Goal: Transaction & Acquisition: Purchase product/service

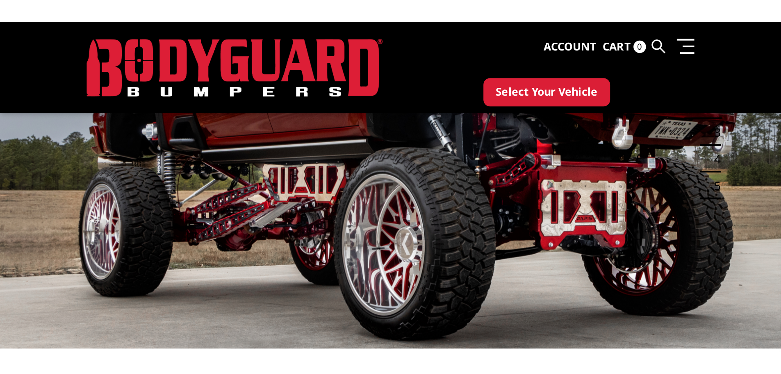
scroll to position [87, 0]
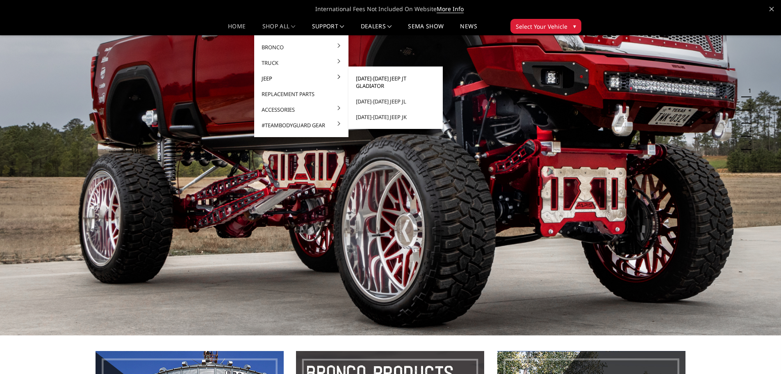
click at [403, 82] on link "[DATE]-[DATE] Jeep JT Gladiator" at bounding box center [396, 82] width 88 height 23
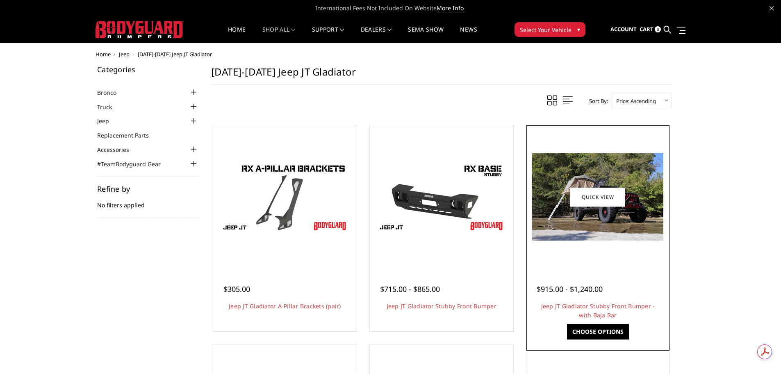
click at [580, 227] on img at bounding box center [597, 196] width 131 height 87
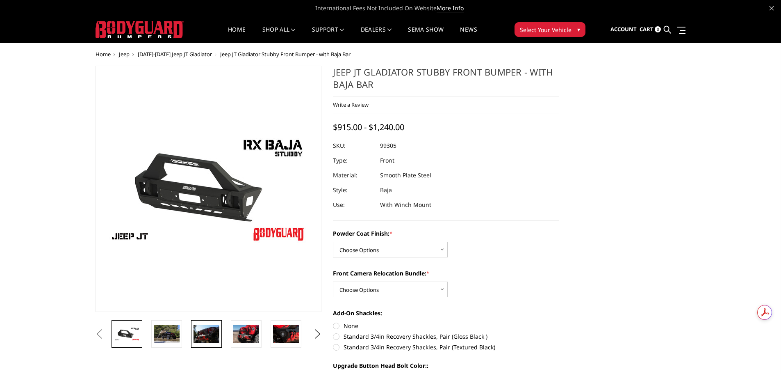
click at [199, 331] on img at bounding box center [207, 333] width 26 height 17
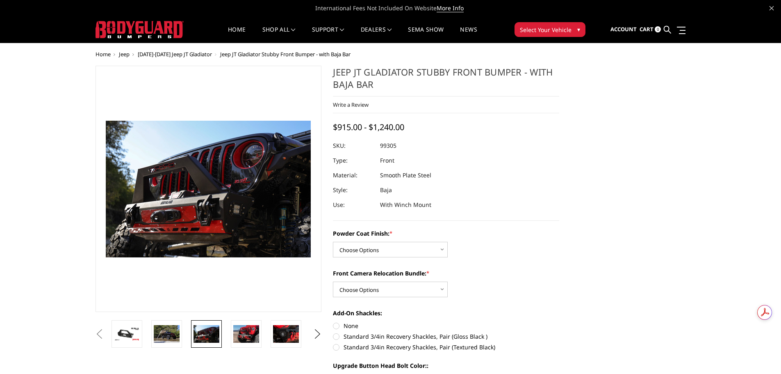
click at [230, 340] on li at bounding box center [249, 333] width 40 height 27
click at [244, 340] on img at bounding box center [246, 333] width 26 height 17
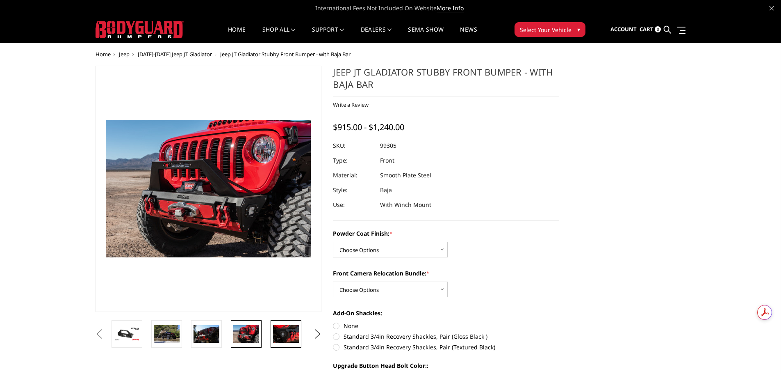
click at [284, 333] on img at bounding box center [286, 333] width 26 height 17
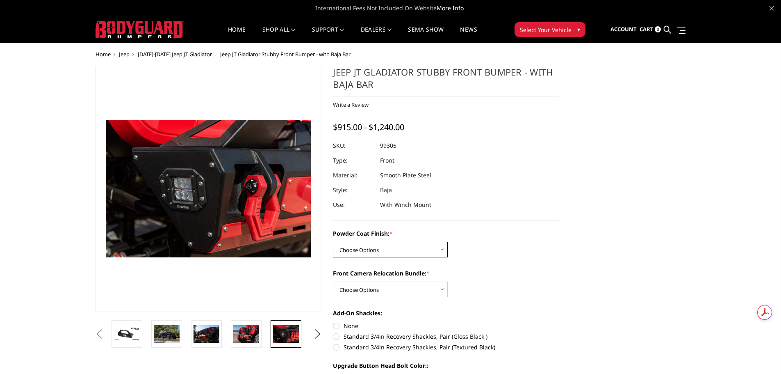
click at [363, 245] on select "Choose Options Bare Metal Textured Black Powder Coat" at bounding box center [390, 250] width 115 height 16
select select "4247"
click at [333, 242] on select "Choose Options Bare Metal Textured Black Powder Coat" at bounding box center [390, 250] width 115 height 16
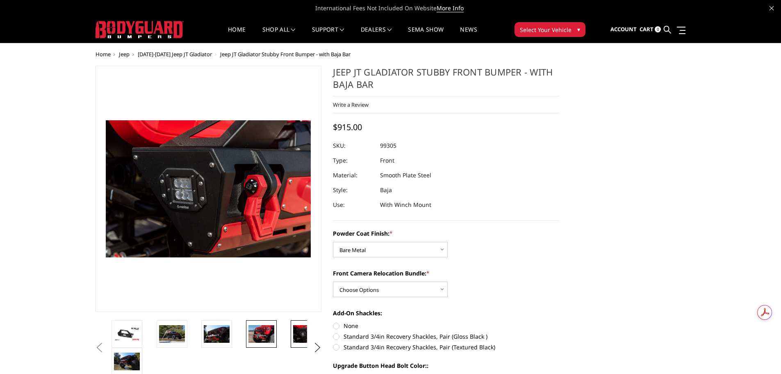
click at [264, 331] on img at bounding box center [262, 333] width 26 height 17
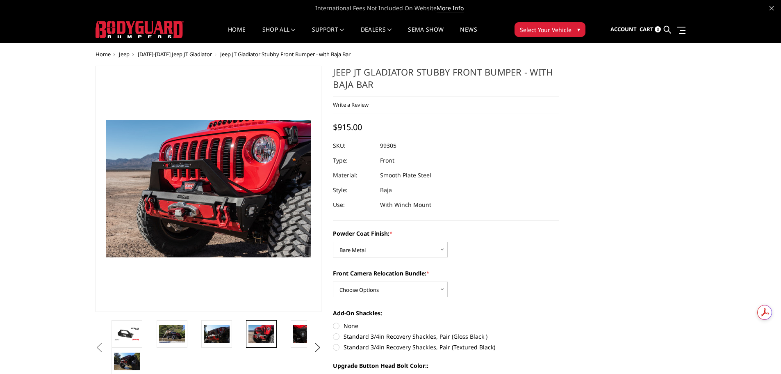
click at [290, 330] on li at bounding box center [311, 333] width 45 height 27
click at [297, 338] on img at bounding box center [306, 333] width 26 height 17
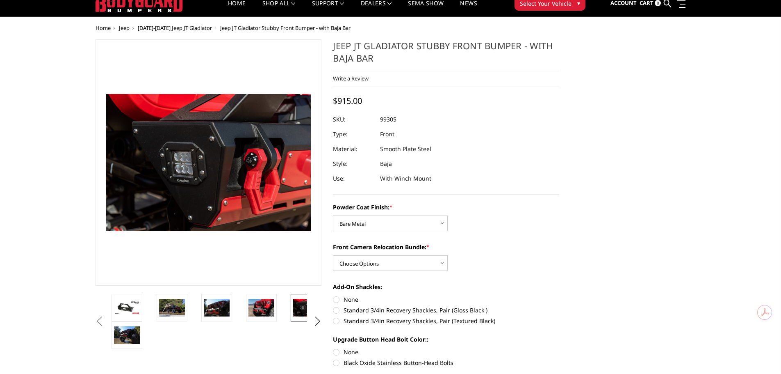
scroll to position [41, 0]
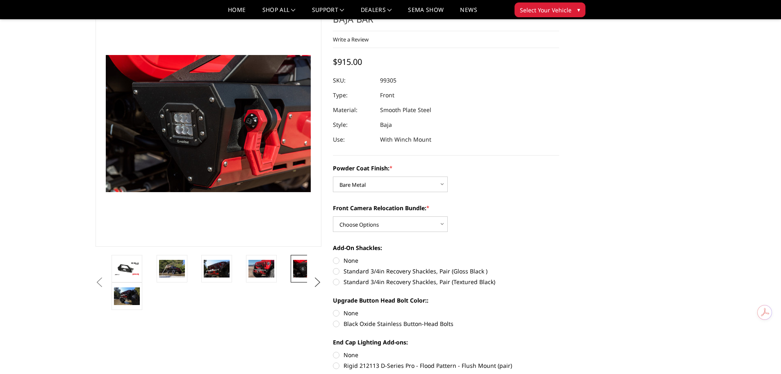
click at [318, 284] on button "Next" at bounding box center [317, 282] width 12 height 12
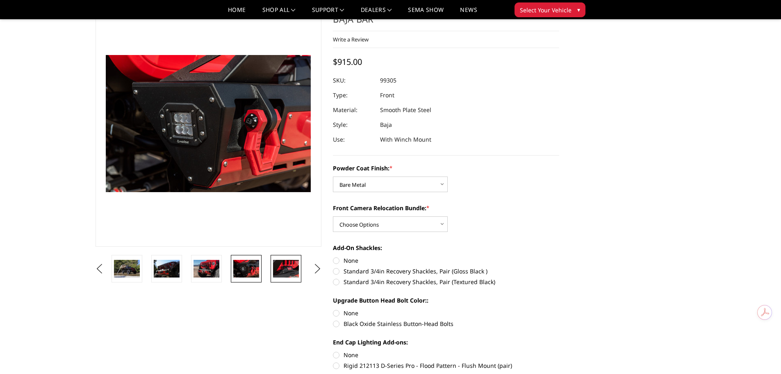
click at [284, 270] on img at bounding box center [286, 268] width 26 height 17
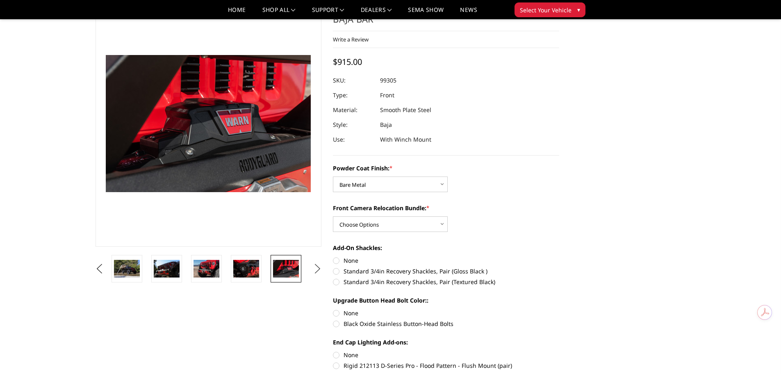
click at [311, 269] on ul "Previous Next" at bounding box center [209, 268] width 231 height 27
click at [314, 269] on button "Next" at bounding box center [317, 269] width 12 height 12
click at [281, 265] on img at bounding box center [286, 268] width 26 height 17
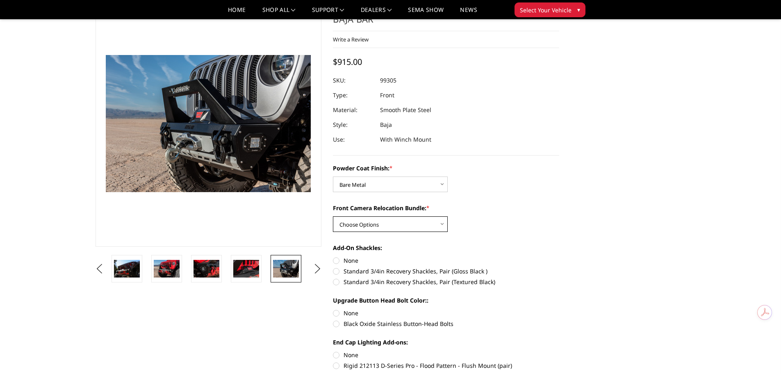
click at [369, 223] on select "Choose Options With Front Camera Relocation Bundle (Harness and Pod) Without Fr…" at bounding box center [390, 224] width 115 height 16
click at [337, 279] on label "Standard 3/4in Recovery Shackles, Pair (Textured Black)" at bounding box center [446, 281] width 226 height 9
click at [559, 267] on input "Standard 3/4in Recovery Shackles, Pair (Textured Black)" at bounding box center [559, 267] width 0 height 0
radio input "true"
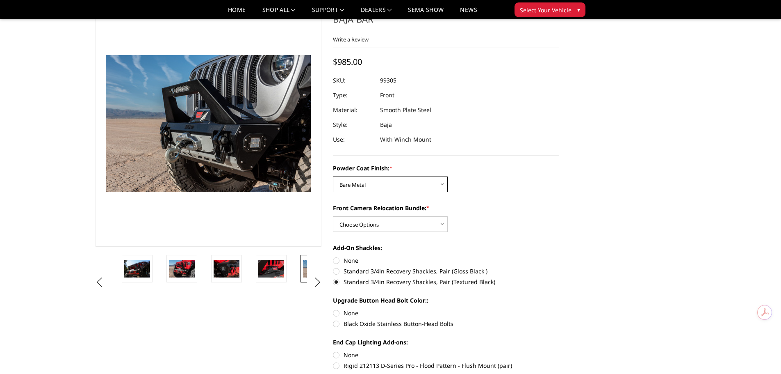
click at [377, 187] on select "Choose Options Bare Metal Textured Black Powder Coat" at bounding box center [390, 184] width 115 height 16
click at [338, 271] on label "Standard 3/4in Recovery Shackles, Pair (Gloss Black )" at bounding box center [446, 271] width 226 height 9
click at [559, 256] on input "Standard 3/4in Recovery Shackles, Pair (Gloss Black )" at bounding box center [559, 256] width 0 height 0
radio input "true"
click at [366, 227] on select "Choose Options With Front Camera Relocation Bundle (Harness and Pod) Without Fr…" at bounding box center [390, 224] width 115 height 16
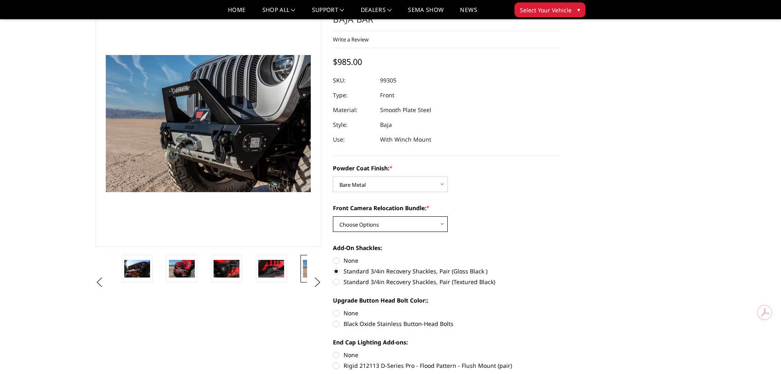
select select "4250"
click at [333, 216] on select "Choose Options With Front Camera Relocation Bundle (Harness and Pod) Without Fr…" at bounding box center [390, 224] width 115 height 16
click at [345, 185] on select "Choose Options Bare Metal Textured Black Powder Coat" at bounding box center [390, 184] width 115 height 16
click at [333, 176] on select "Choose Options Bare Metal Textured Black Powder Coat" at bounding box center [390, 184] width 115 height 16
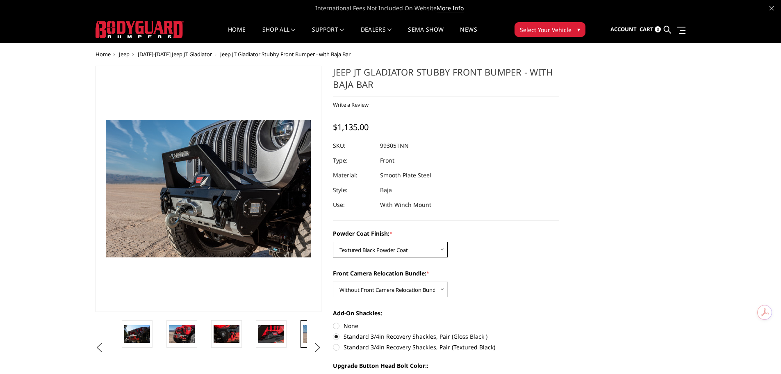
click at [367, 246] on select "Choose Options Bare Metal Textured Black Powder Coat" at bounding box center [390, 250] width 115 height 16
click at [333, 242] on select "Choose Options Bare Metal Textured Black Powder Coat" at bounding box center [390, 250] width 115 height 16
click at [363, 249] on select "Choose Options Bare Metal Textured Black Powder Coat" at bounding box center [390, 250] width 115 height 16
select select "4248"
click at [333, 242] on select "Choose Options Bare Metal Textured Black Powder Coat" at bounding box center [390, 250] width 115 height 16
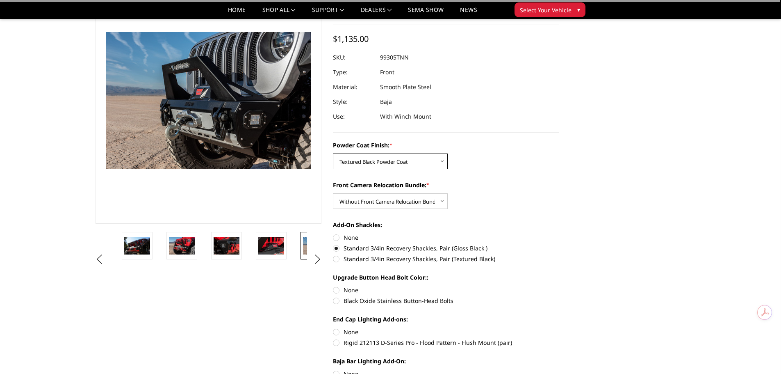
scroll to position [123, 0]
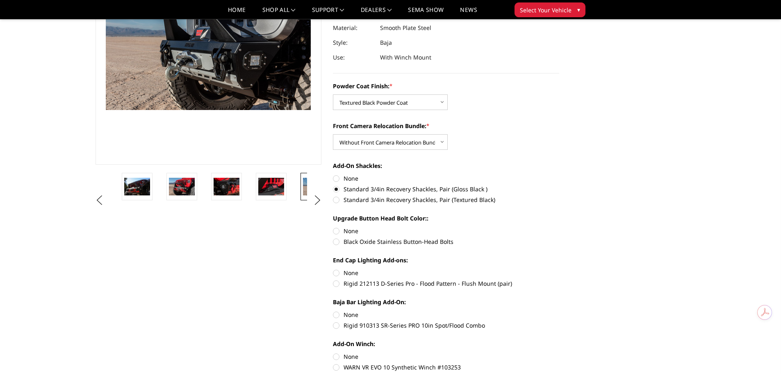
click at [343, 241] on label "Black Oxide Stainless Button-Head Bolts" at bounding box center [446, 241] width 226 height 9
click at [559, 227] on input "Black Oxide Stainless Button-Head Bolts" at bounding box center [559, 226] width 0 height 0
radio input "true"
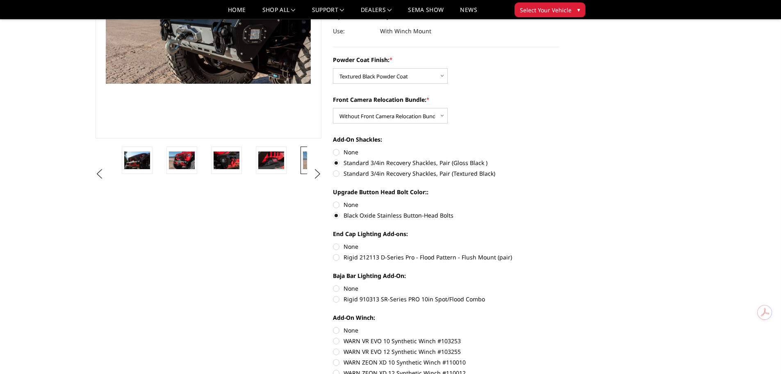
scroll to position [164, 0]
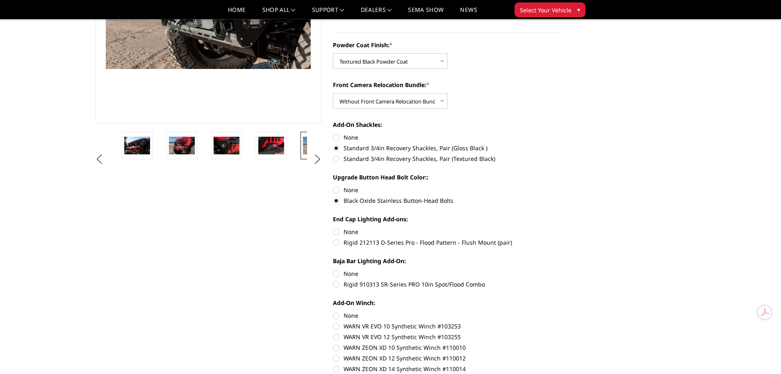
click at [344, 229] on label "None" at bounding box center [446, 231] width 226 height 9
click at [333, 228] on input "None" at bounding box center [333, 227] width 0 height 0
radio input "true"
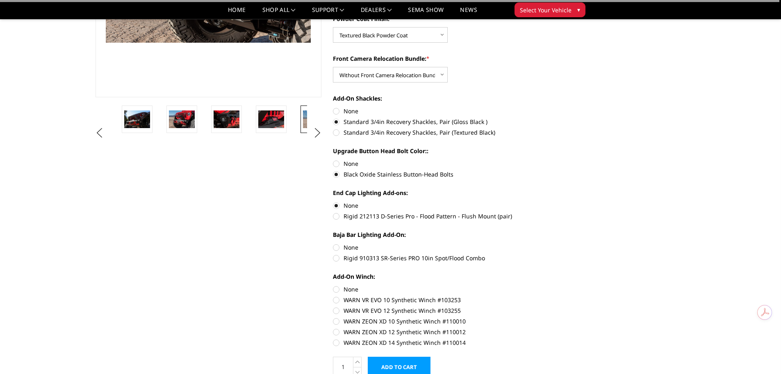
scroll to position [205, 0]
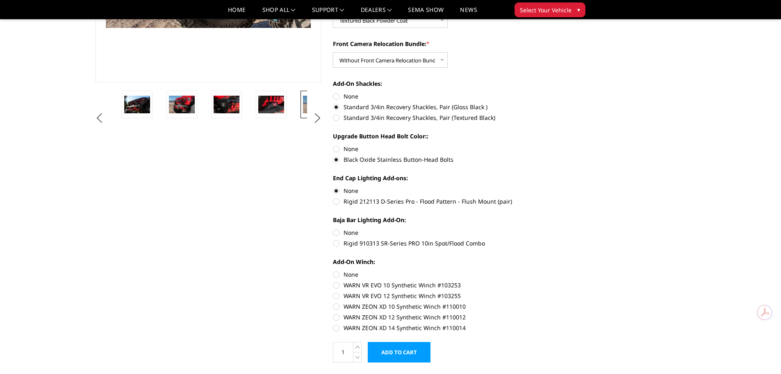
click at [345, 232] on label "None" at bounding box center [446, 232] width 226 height 9
click at [333, 228] on input "None" at bounding box center [333, 228] width 0 height 0
radio input "true"
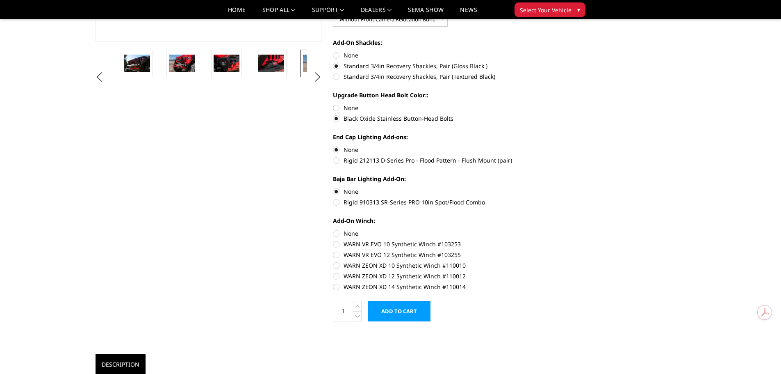
click at [348, 234] on label "None" at bounding box center [446, 233] width 226 height 9
click at [333, 229] on input "None" at bounding box center [333, 229] width 0 height 0
radio input "true"
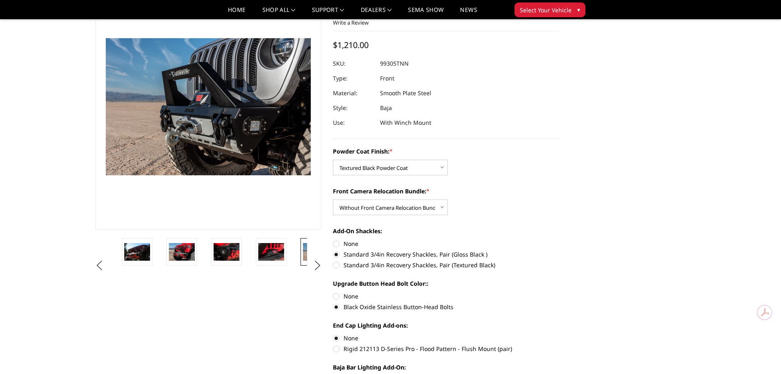
scroll to position [41, 0]
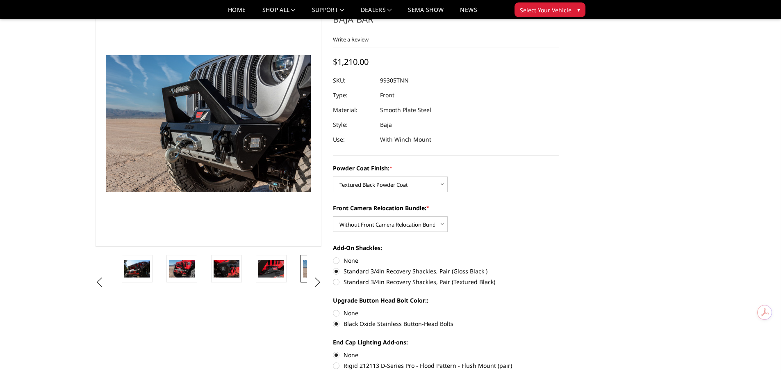
click at [342, 258] on label "None" at bounding box center [446, 260] width 226 height 9
click at [333, 256] on input "None" at bounding box center [333, 256] width 0 height 0
radio input "true"
click at [336, 272] on label "Standard 3/4in Recovery Shackles, Pair (Gloss Black )" at bounding box center [446, 271] width 226 height 9
click at [559, 256] on input "Standard 3/4in Recovery Shackles, Pair (Gloss Black )" at bounding box center [559, 256] width 0 height 0
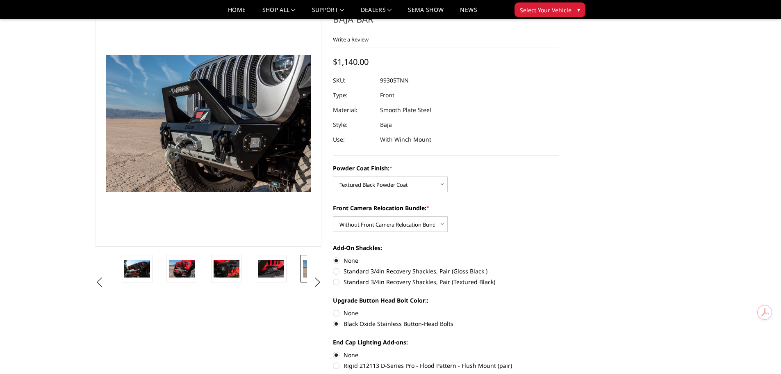
radio input "true"
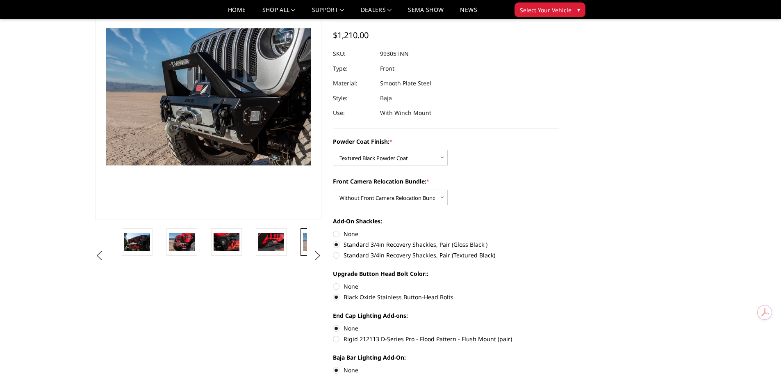
scroll to position [82, 0]
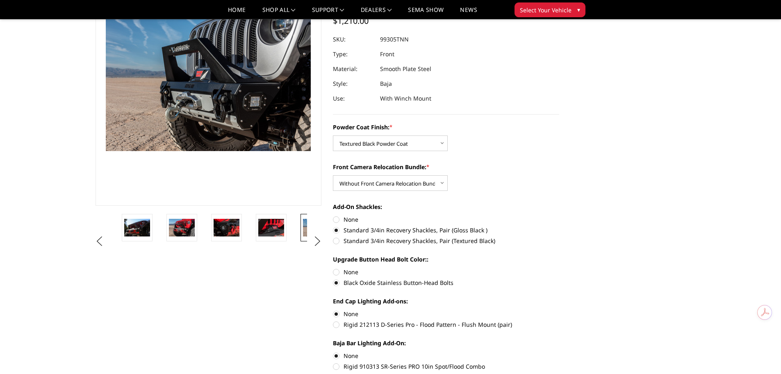
click at [338, 218] on label "None" at bounding box center [446, 219] width 226 height 9
click at [333, 215] on input "None" at bounding box center [333, 215] width 0 height 0
radio input "true"
click at [262, 229] on img at bounding box center [271, 227] width 26 height 17
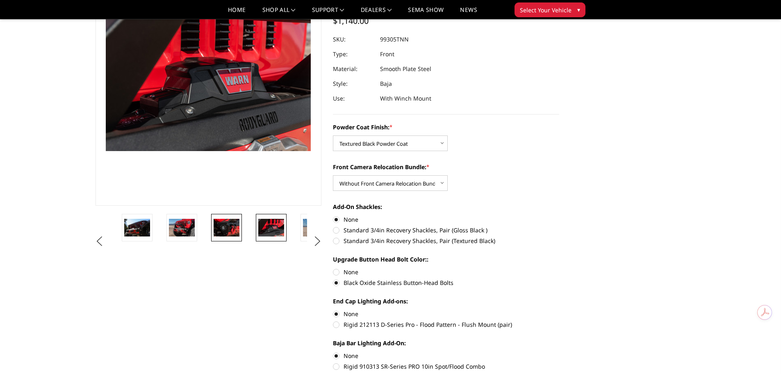
drag, startPoint x: 234, startPoint y: 231, endPoint x: 226, endPoint y: 231, distance: 8.2
click at [233, 231] on img at bounding box center [227, 227] width 26 height 17
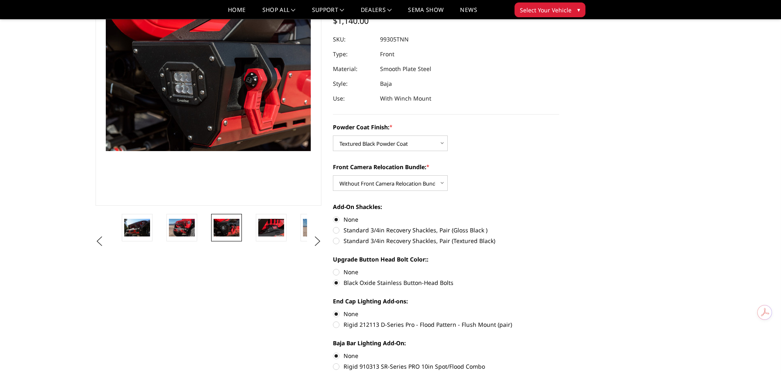
click at [189, 232] on div at bounding box center [209, 241] width 358 height 55
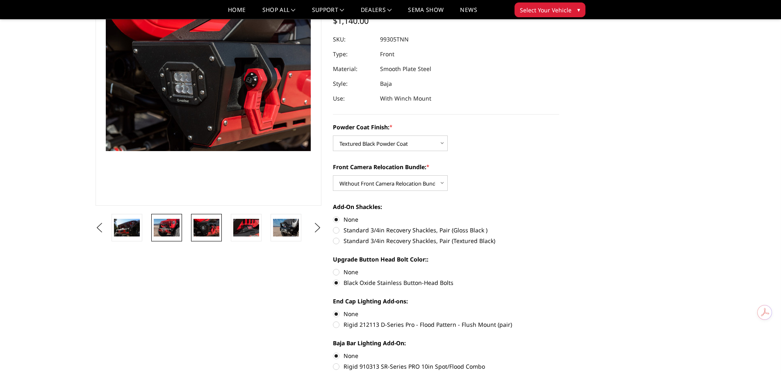
click at [170, 232] on img at bounding box center [167, 227] width 26 height 17
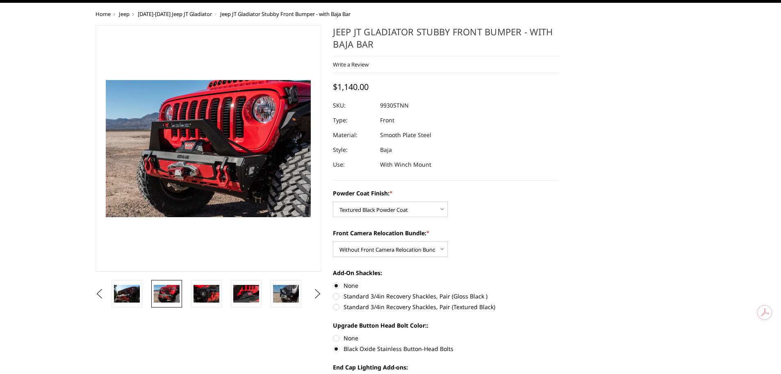
scroll to position [0, 0]
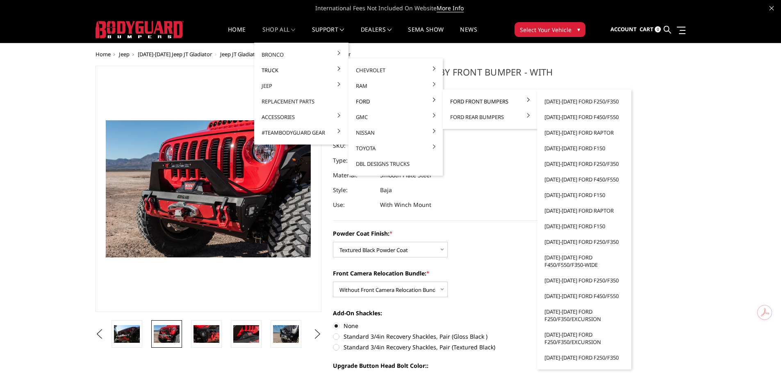
click at [468, 101] on link "Ford Front Bumpers" at bounding box center [490, 102] width 88 height 16
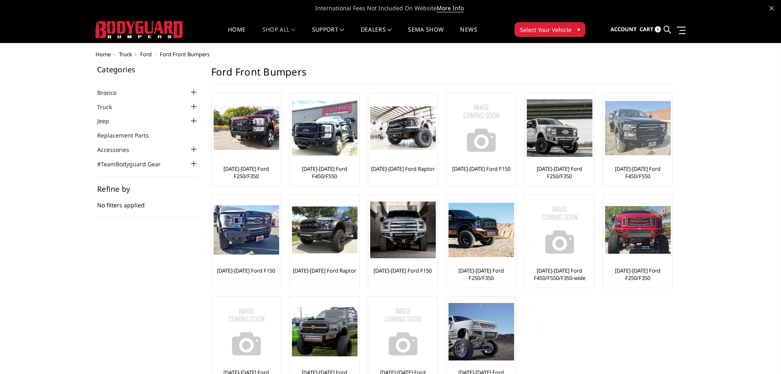
click at [646, 166] on link "[DATE]-[DATE] Ford F450/F550" at bounding box center [637, 172] width 65 height 15
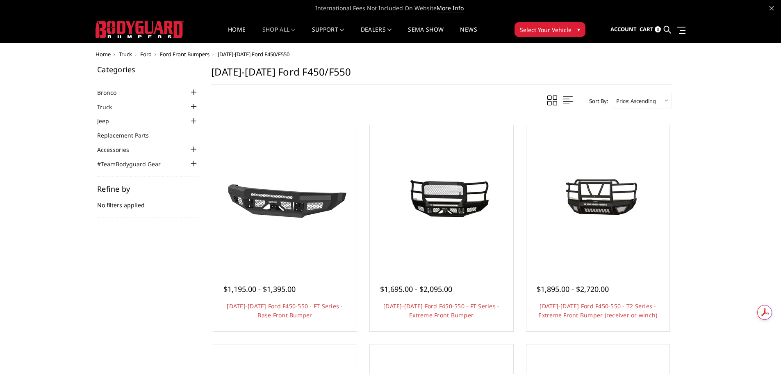
click at [200, 55] on span "Ford Front Bumpers" at bounding box center [185, 53] width 50 height 7
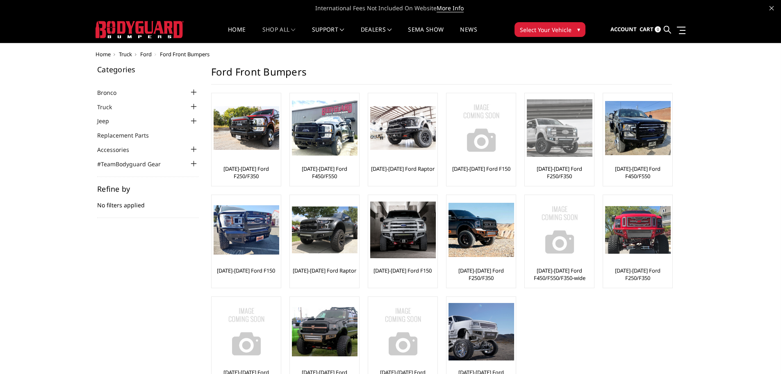
click at [558, 144] on img at bounding box center [560, 127] width 66 height 57
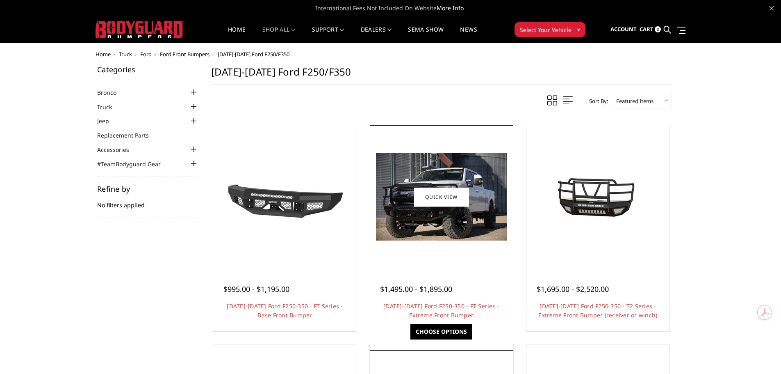
click at [445, 245] on div at bounding box center [441, 196] width 139 height 139
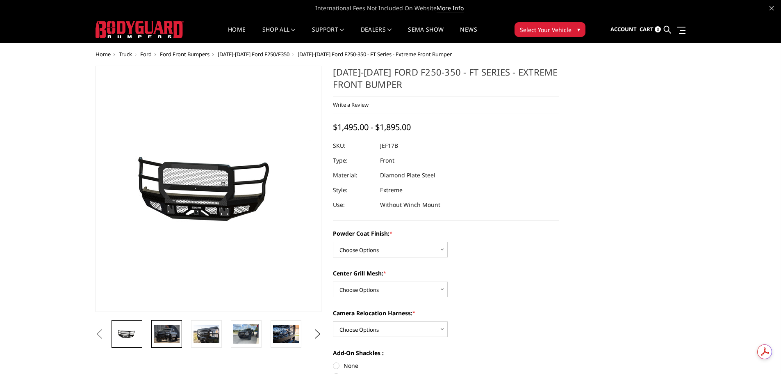
click at [168, 339] on img at bounding box center [167, 333] width 26 height 17
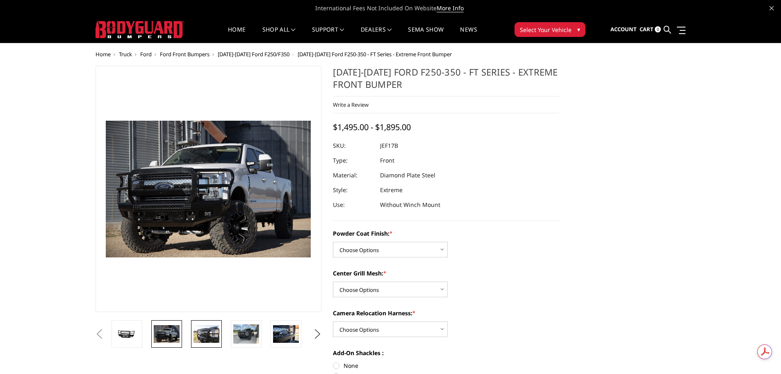
click at [209, 336] on img at bounding box center [207, 333] width 26 height 17
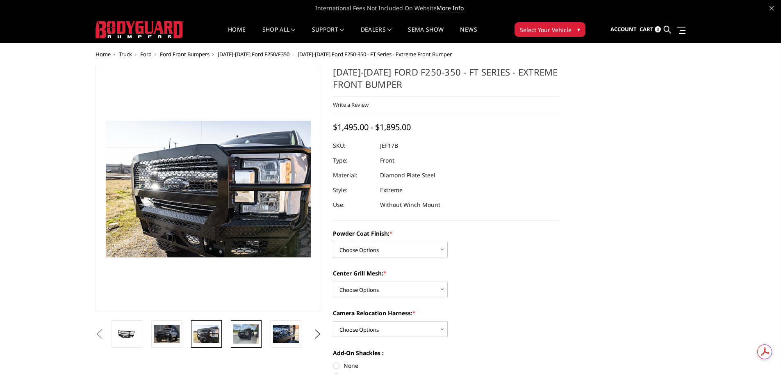
click at [243, 336] on img at bounding box center [246, 333] width 26 height 19
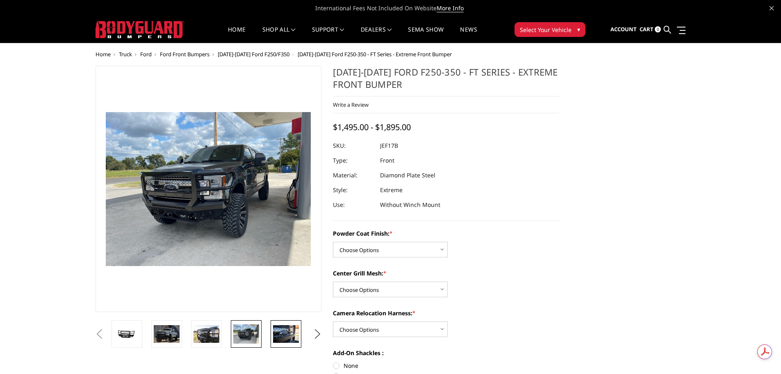
click at [283, 336] on img at bounding box center [286, 333] width 26 height 17
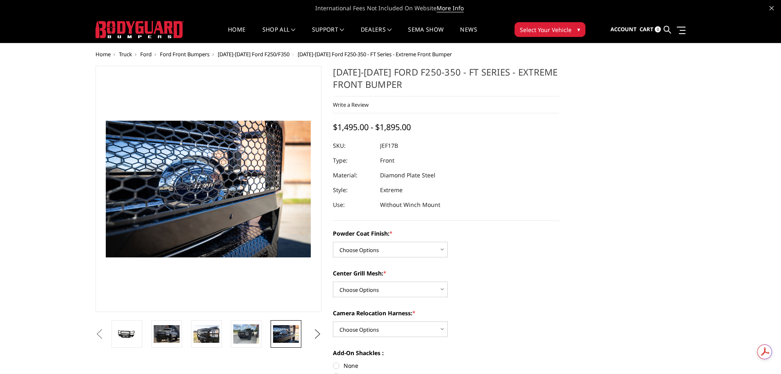
click at [317, 333] on button "Next" at bounding box center [317, 334] width 12 height 12
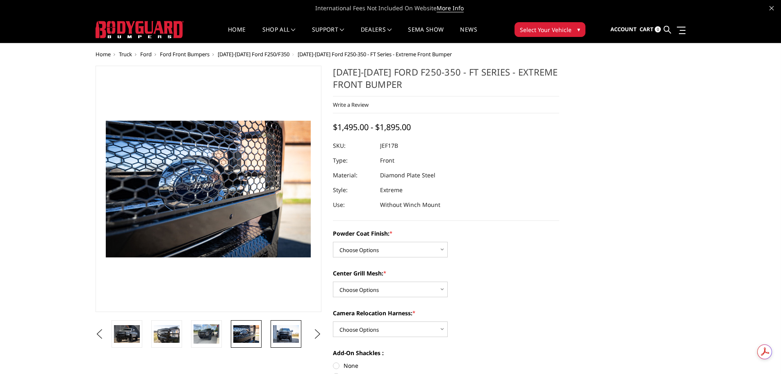
click at [287, 333] on img at bounding box center [286, 333] width 26 height 17
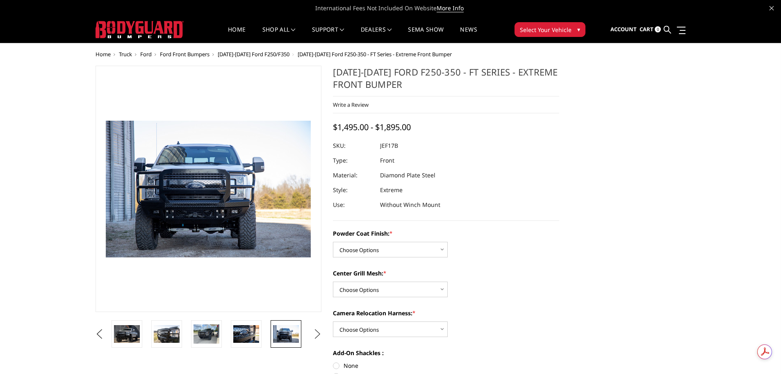
click at [313, 334] on button "Next" at bounding box center [317, 334] width 12 height 12
click at [294, 332] on img at bounding box center [286, 333] width 26 height 17
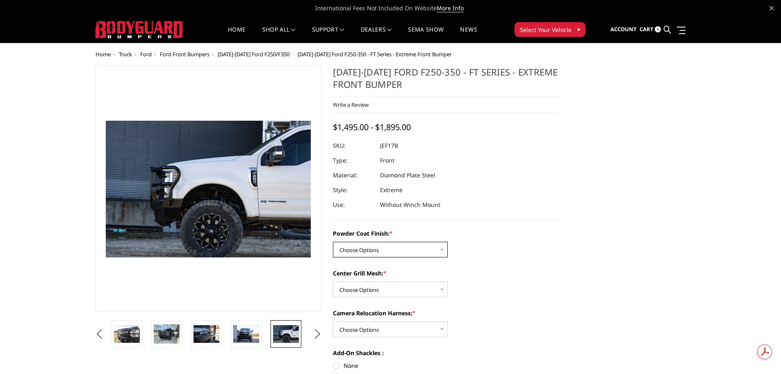
click at [373, 253] on select "Choose Options Bare Metal Gloss Black Powder Coat Textured Black Powder Coat" at bounding box center [390, 250] width 115 height 16
select select "3222"
click at [333, 242] on select "Choose Options Bare Metal Gloss Black Powder Coat Textured Black Powder Coat" at bounding box center [390, 250] width 115 height 16
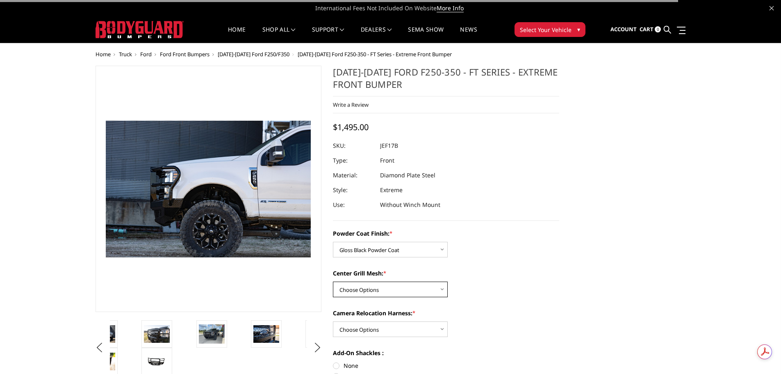
click at [379, 290] on select "Choose Options WITH Expanded Metal in Center Grill WITHOUT Expanded Metal in Ce…" at bounding box center [390, 289] width 115 height 16
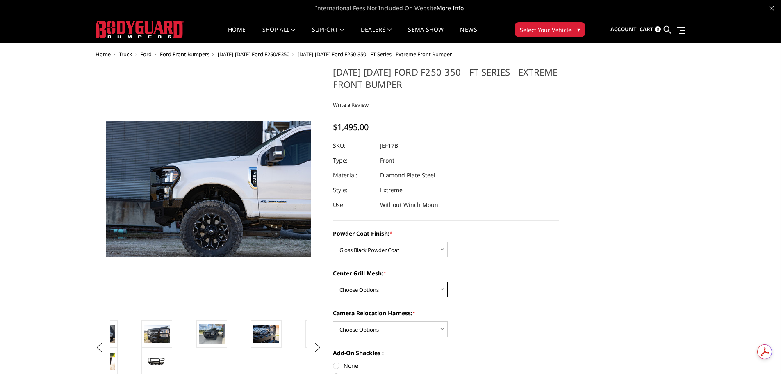
select select "3224"
click at [333, 281] on select "Choose Options WITH Expanded Metal in Center Grill WITHOUT Expanded Metal in Ce…" at bounding box center [390, 289] width 115 height 16
click at [378, 330] on select "Choose Options WITH Camera Relocation Harness WITHOUT Camera Relocation Harness" at bounding box center [390, 329] width 115 height 16
select select "3227"
click at [333, 321] on select "Choose Options WITH Camera Relocation Harness WITHOUT Camera Relocation Harness" at bounding box center [390, 329] width 115 height 16
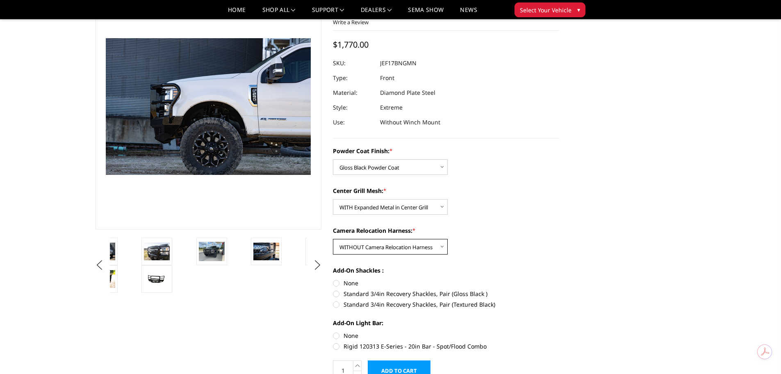
scroll to position [82, 0]
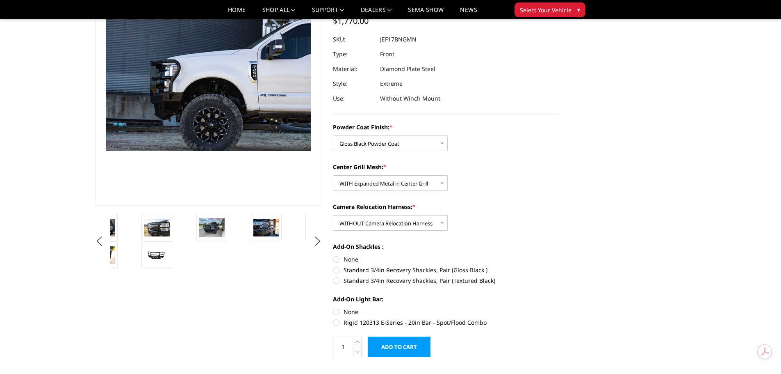
click at [336, 258] on label "None" at bounding box center [446, 259] width 226 height 9
click at [333, 255] on input "None" at bounding box center [333, 255] width 0 height 0
radio input "true"
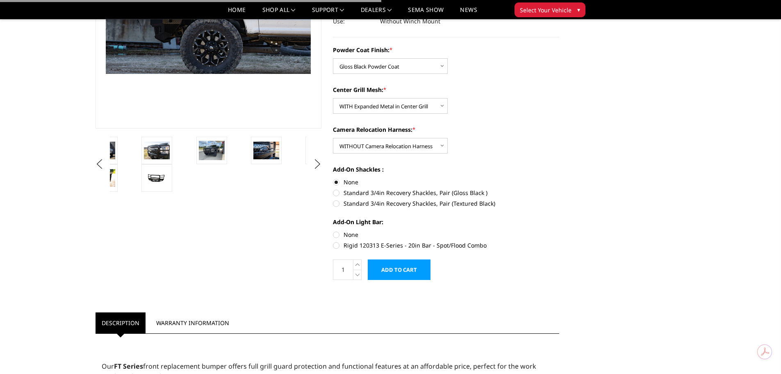
scroll to position [164, 0]
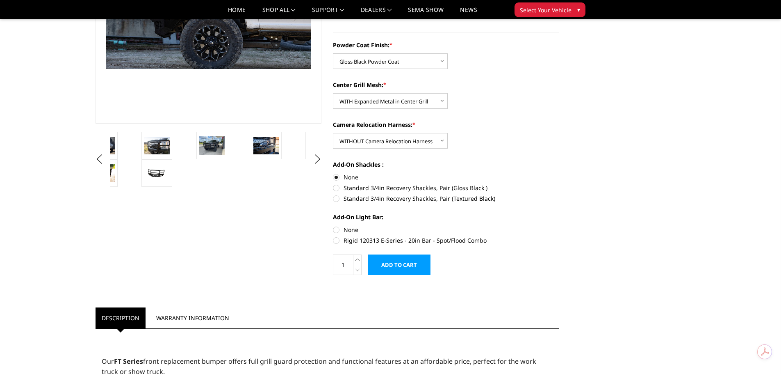
click at [336, 230] on label "None" at bounding box center [446, 229] width 226 height 9
click at [333, 226] on input "None" at bounding box center [333, 225] width 0 height 0
radio input "true"
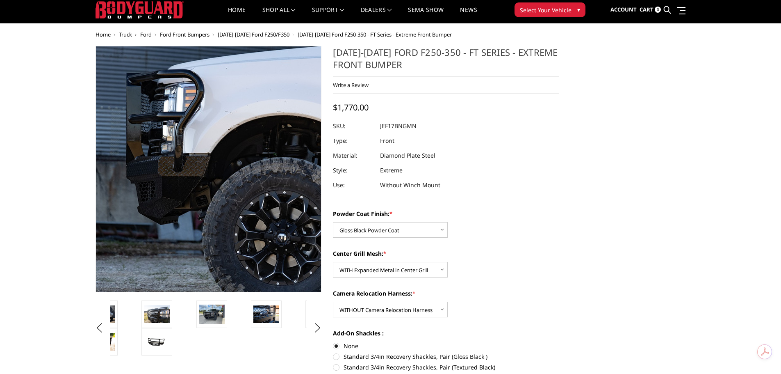
scroll to position [0, 0]
